Goal: Download file/media

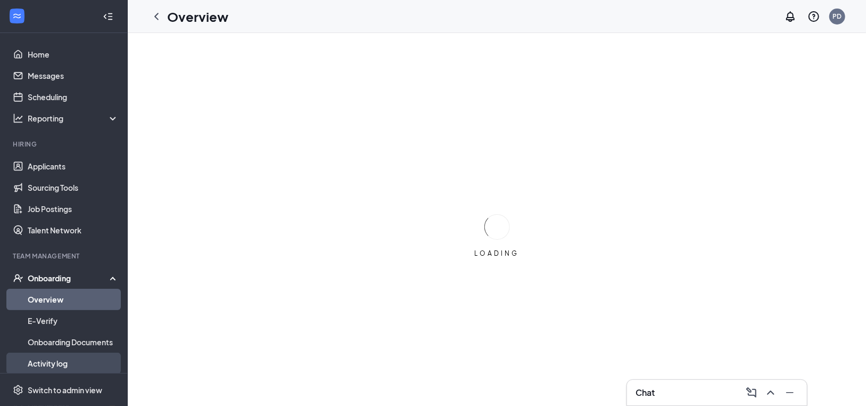
click at [48, 362] on link "Activity log" at bounding box center [73, 362] width 91 height 21
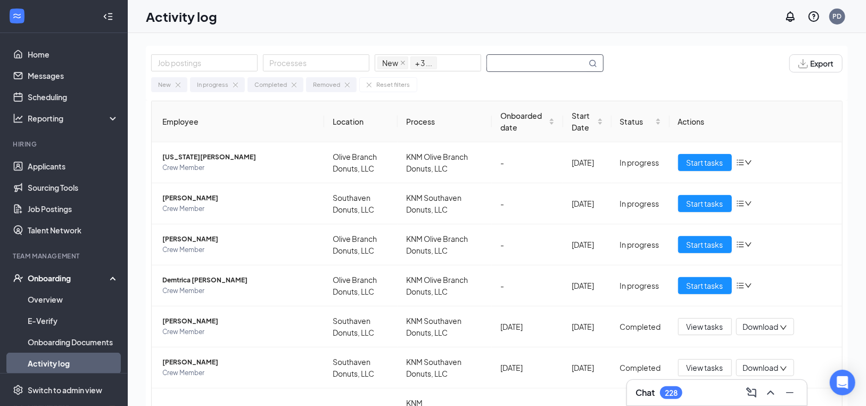
click at [553, 65] on input "text" at bounding box center [537, 63] width 100 height 16
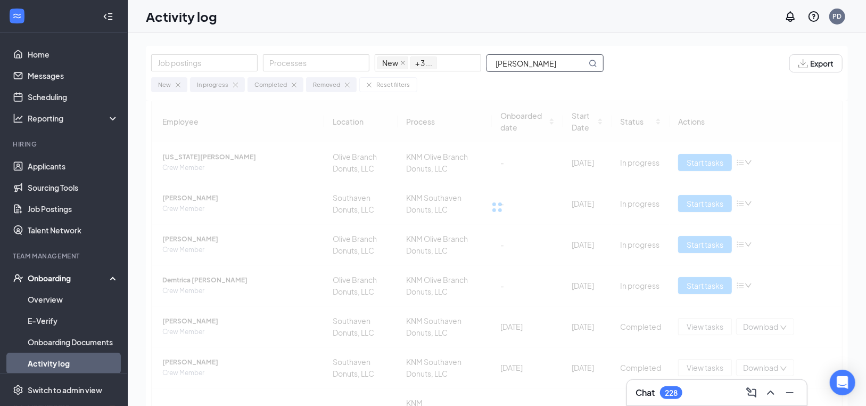
type input "[PERSON_NAME]"
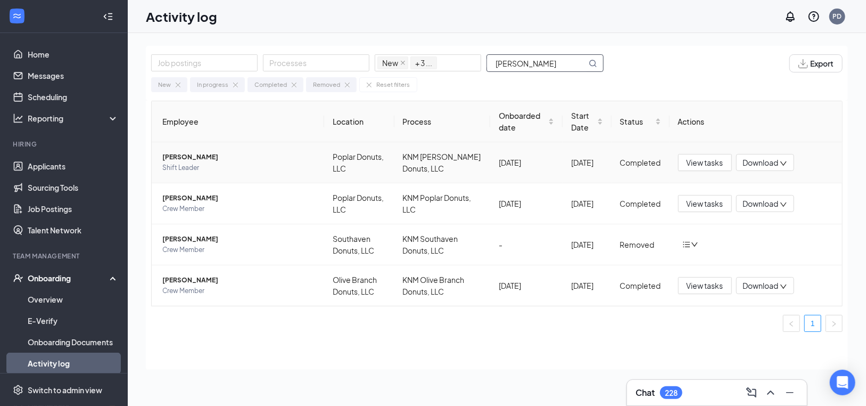
click at [755, 164] on span "Download" at bounding box center [761, 162] width 36 height 11
click at [765, 210] on div "Download files" at bounding box center [799, 211] width 115 height 13
click at [767, 158] on span "Download" at bounding box center [761, 162] width 36 height 11
click at [765, 189] on div "Download summary" at bounding box center [793, 187] width 115 height 13
